Goal: Task Accomplishment & Management: Use online tool/utility

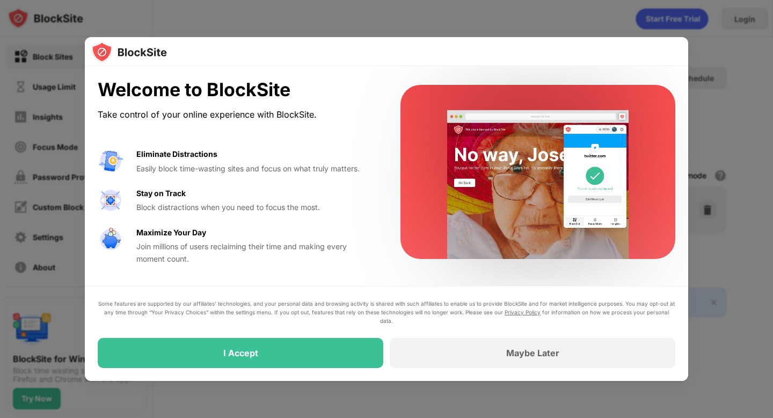
click at [245, 340] on div "I Accept" at bounding box center [241, 353] width 286 height 30
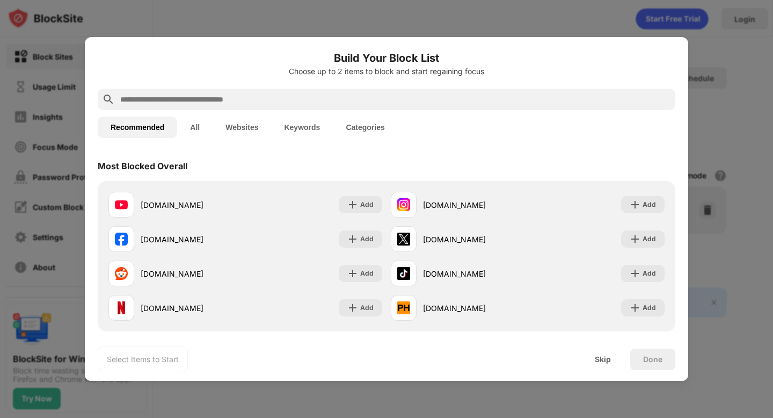
click at [358, 133] on button "Categories" at bounding box center [365, 126] width 64 height 21
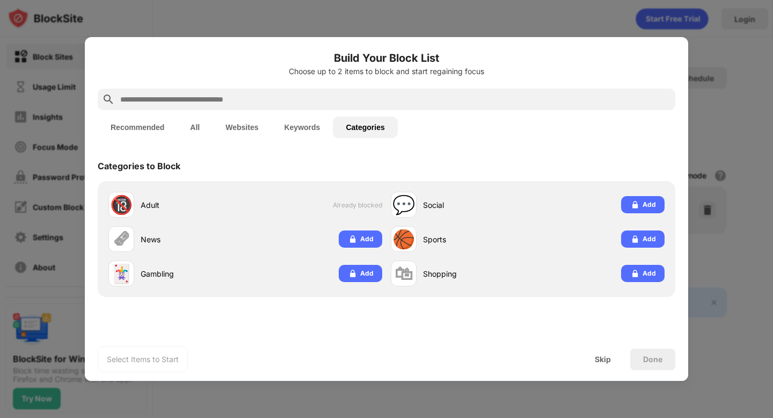
click at [242, 89] on div at bounding box center [387, 99] width 578 height 21
click at [149, 123] on button "Recommended" at bounding box center [137, 126] width 79 height 21
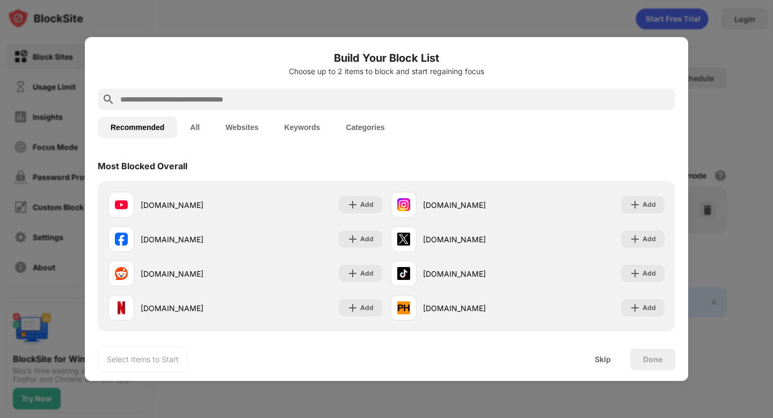
click at [188, 106] on div at bounding box center [387, 99] width 578 height 21
click at [191, 100] on input "text" at bounding box center [395, 99] width 552 height 13
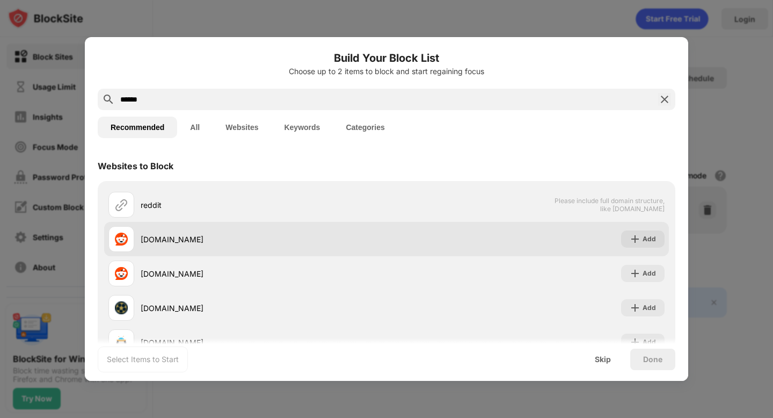
click at [231, 241] on div "[DOMAIN_NAME]" at bounding box center [264, 239] width 246 height 11
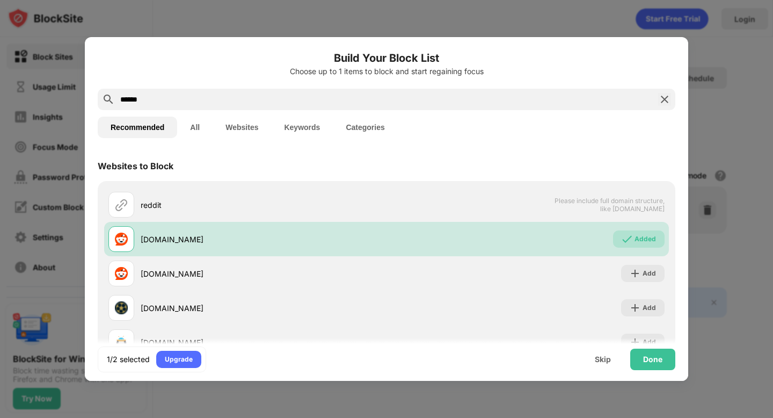
click at [486, 99] on input "******" at bounding box center [386, 99] width 535 height 13
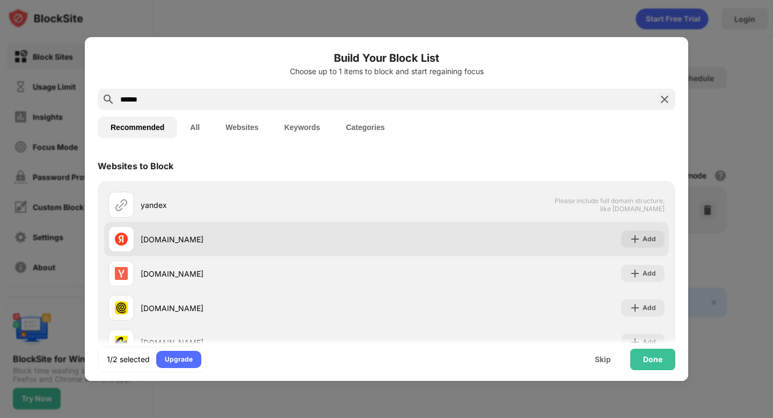
type input "******"
click at [643, 238] on div "Add" at bounding box center [642, 238] width 43 height 17
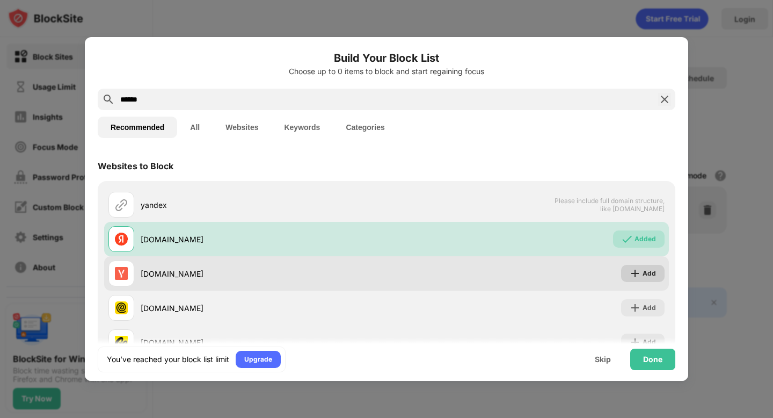
click at [641, 274] on div "Add" at bounding box center [642, 273] width 43 height 17
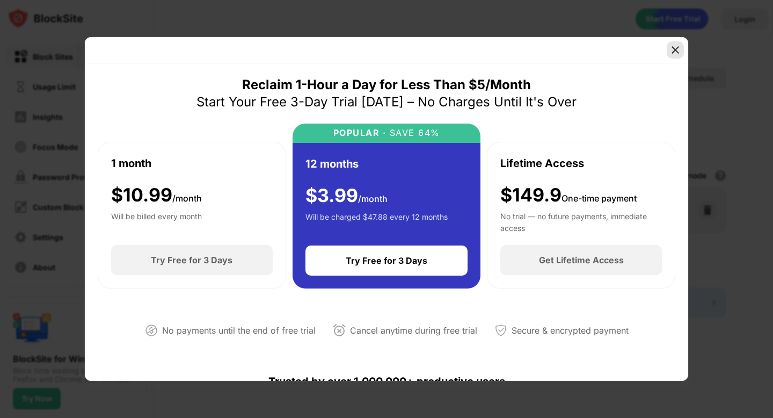
click at [674, 53] on img at bounding box center [675, 50] width 11 height 11
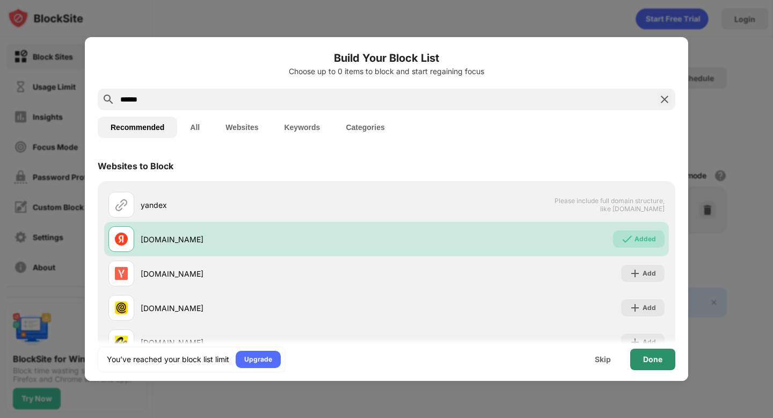
click at [652, 360] on div "Done" at bounding box center [652, 359] width 19 height 9
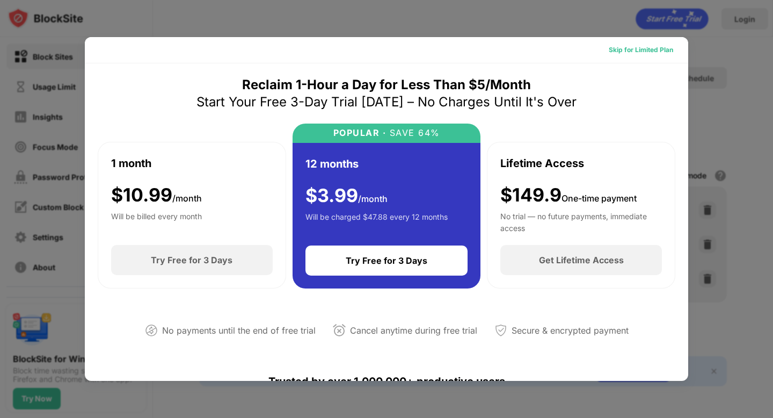
click at [636, 50] on div "Skip for Limited Plan" at bounding box center [641, 50] width 64 height 11
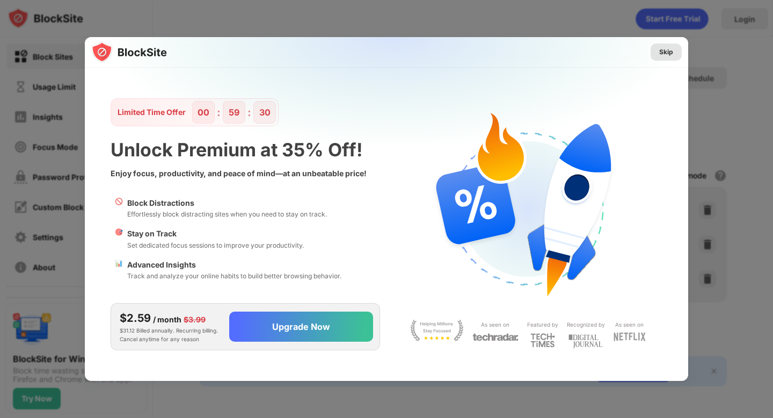
click at [668, 55] on div "Skip" at bounding box center [666, 52] width 14 height 11
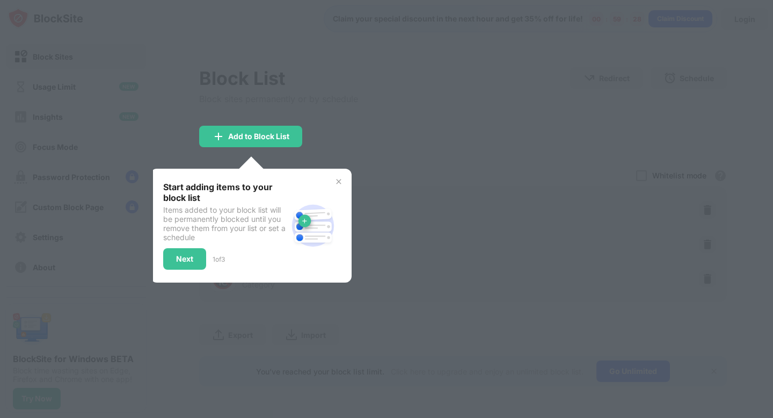
click at [349, 129] on div at bounding box center [386, 209] width 773 height 418
click at [187, 254] on div "Next" at bounding box center [184, 258] width 17 height 9
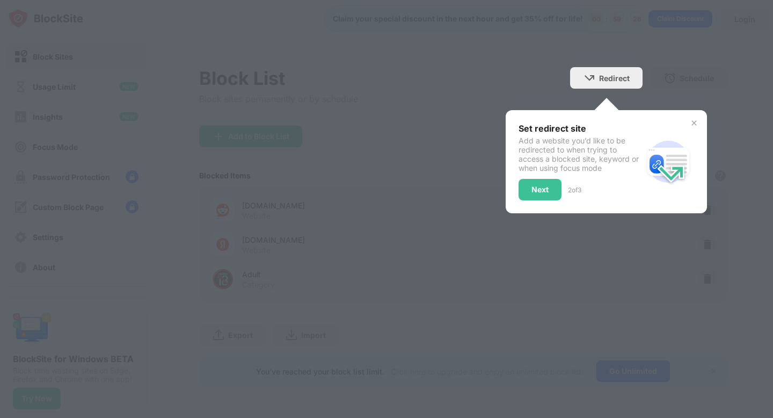
click at [548, 199] on div "Next" at bounding box center [540, 189] width 43 height 21
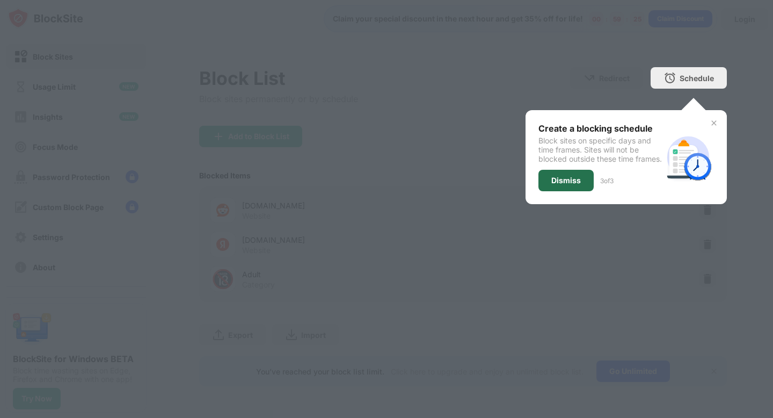
click at [553, 191] on div "Dismiss" at bounding box center [565, 180] width 55 height 21
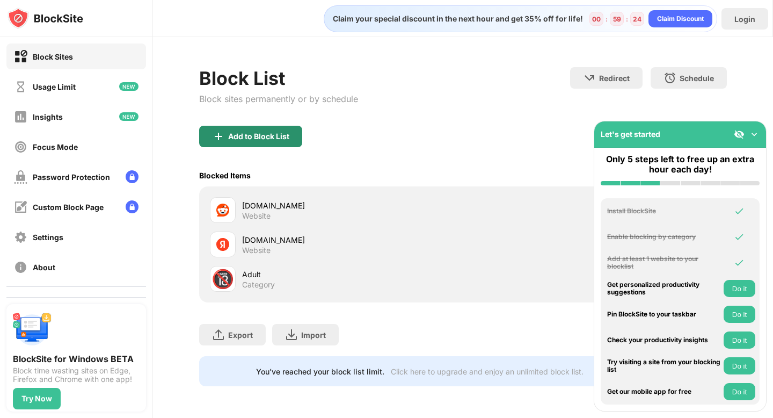
click at [281, 130] on div "Add to Block List" at bounding box center [250, 136] width 103 height 21
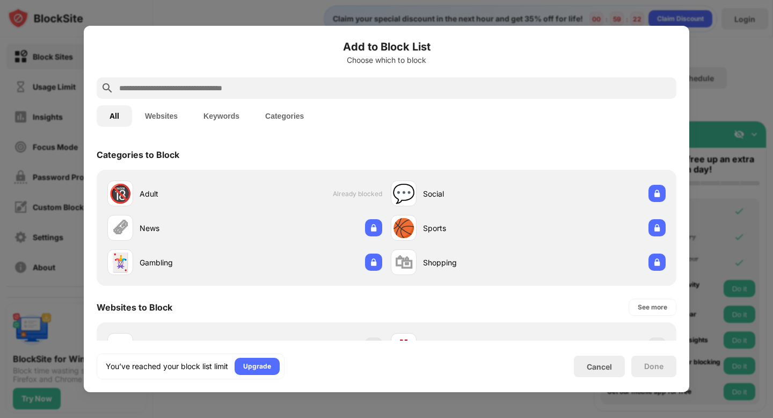
click at [717, 88] on div at bounding box center [386, 209] width 773 height 418
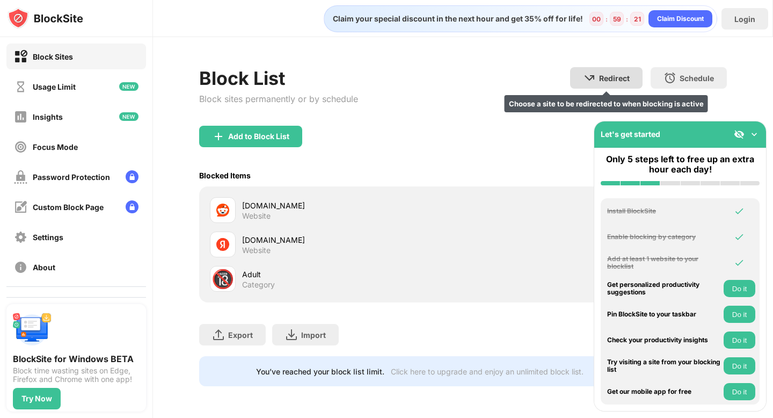
click at [615, 80] on div "Redirect" at bounding box center [614, 78] width 31 height 9
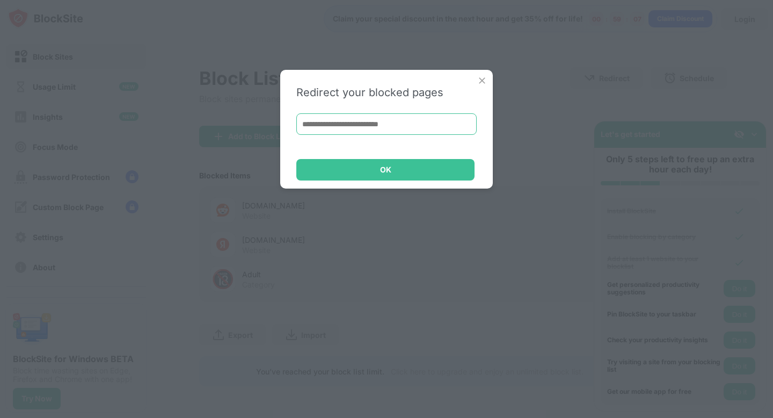
click at [405, 122] on input at bounding box center [386, 123] width 180 height 21
paste input "**********"
type input "**********"
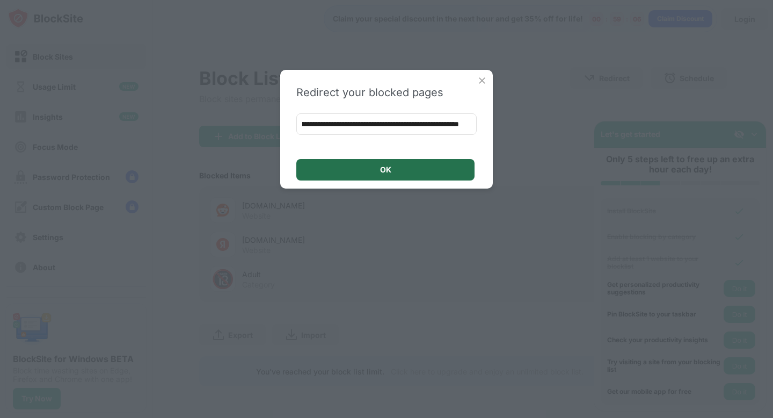
click at [406, 179] on div "OK" at bounding box center [385, 169] width 178 height 21
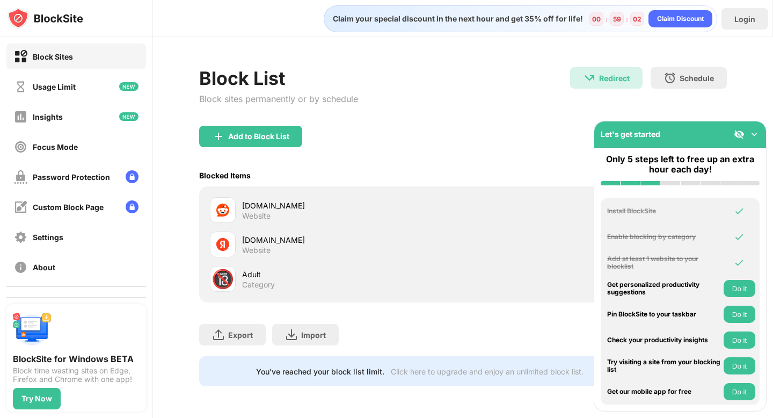
click at [314, 211] on div "[DOMAIN_NAME] Website" at bounding box center [352, 210] width 221 height 21
